Goal: Transaction & Acquisition: Purchase product/service

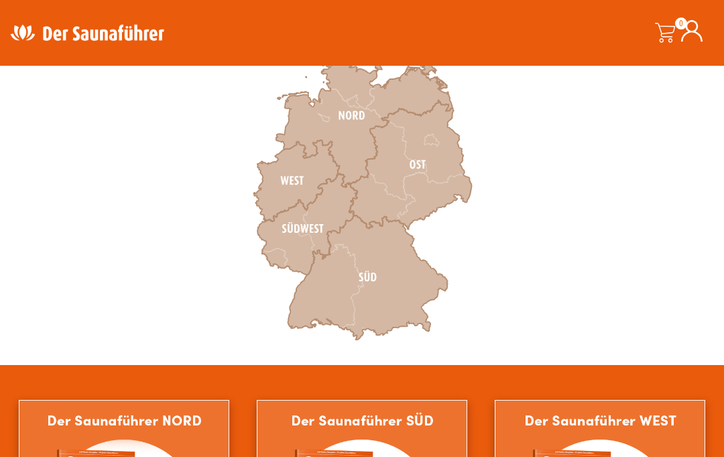
scroll to position [434, 0]
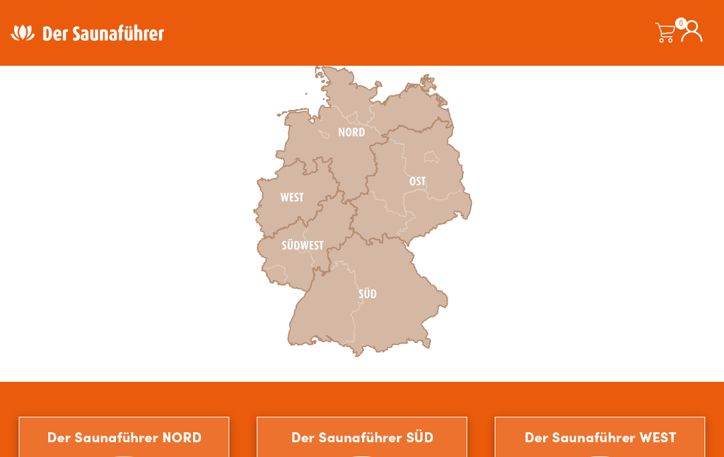
click at [302, 199] on icon at bounding box center [297, 197] width 86 height 81
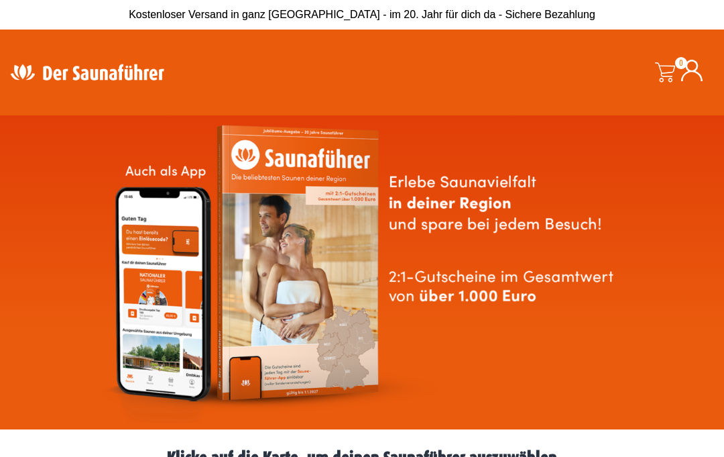
scroll to position [494, 0]
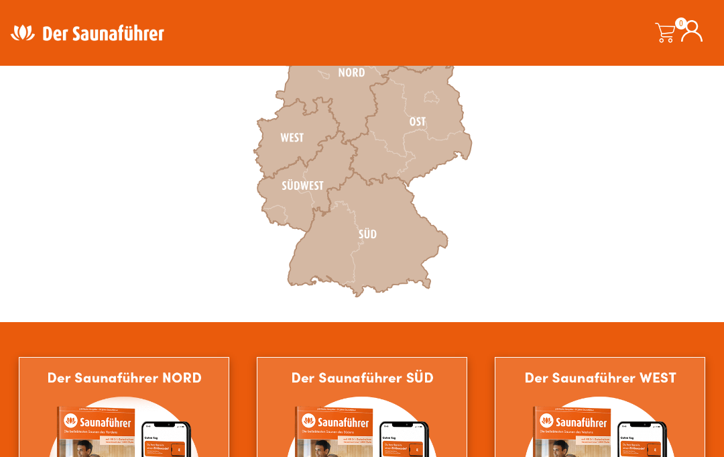
click at [435, 122] on icon at bounding box center [410, 122] width 123 height 129
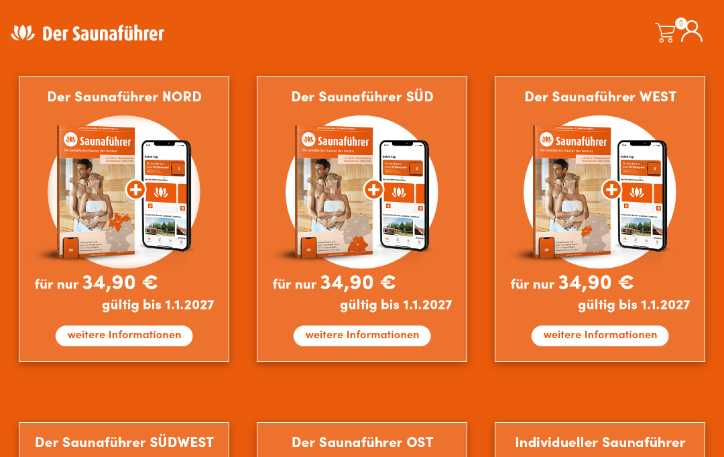
scroll to position [774, 0]
click at [635, 259] on img at bounding box center [600, 218] width 210 height 285
click at [596, 288] on img at bounding box center [600, 218] width 210 height 285
click at [600, 291] on img at bounding box center [600, 218] width 210 height 285
click at [624, 337] on img at bounding box center [600, 218] width 210 height 285
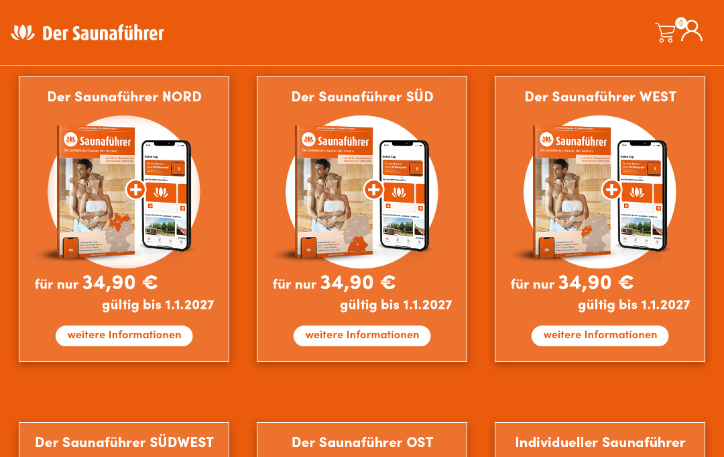
click at [641, 325] on img at bounding box center [600, 218] width 210 height 285
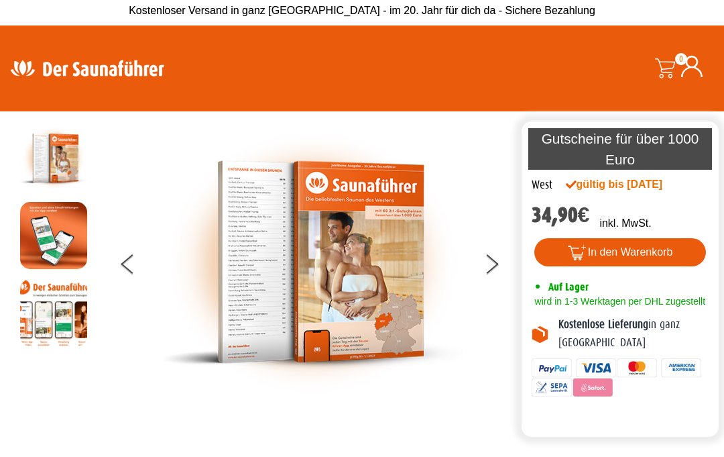
scroll to position [2, 0]
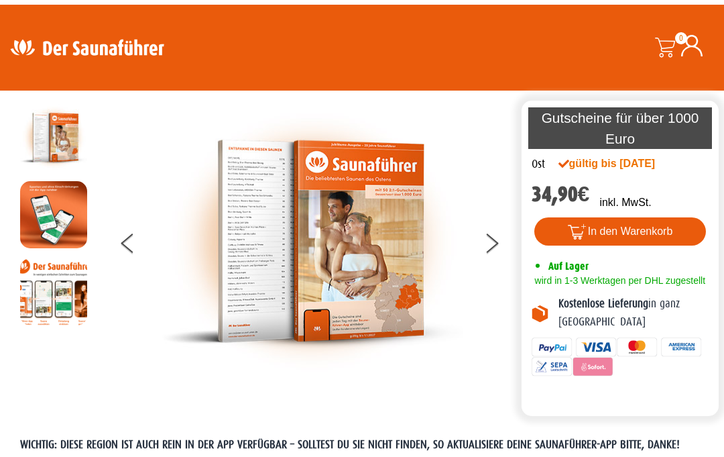
scroll to position [25, 0]
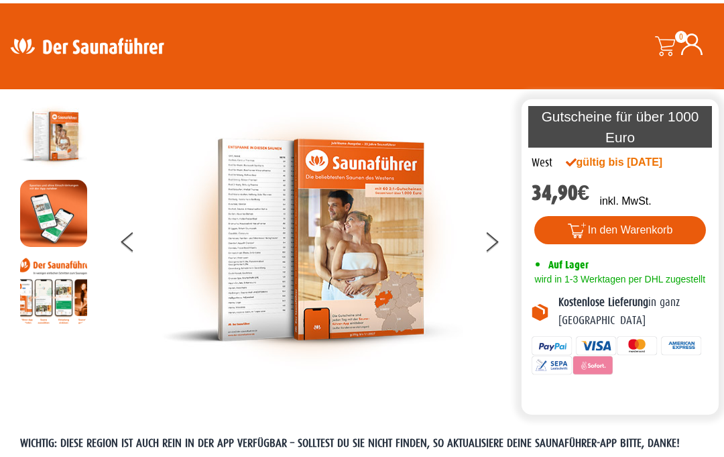
click at [278, 252] on img at bounding box center [313, 240] width 302 height 274
click at [331, 218] on img at bounding box center [313, 240] width 302 height 274
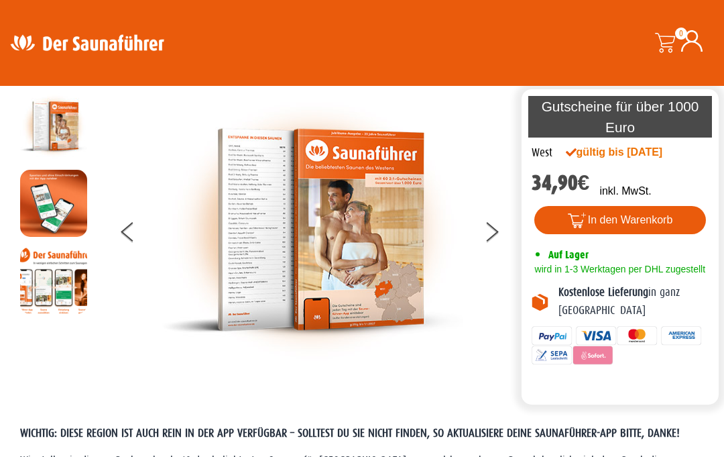
scroll to position [38, 0]
